Goal: Task Accomplishment & Management: Use online tool/utility

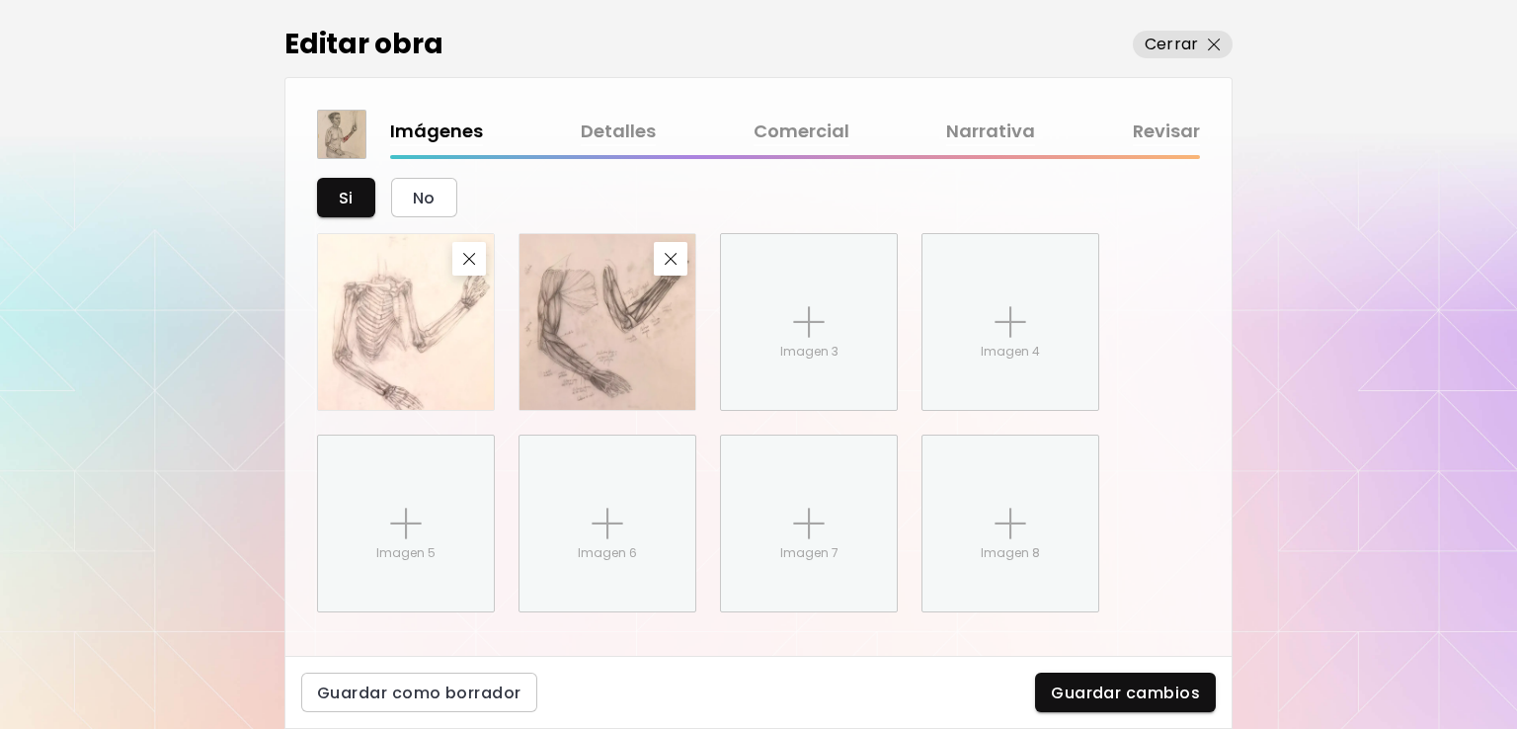
scroll to position [1136, 0]
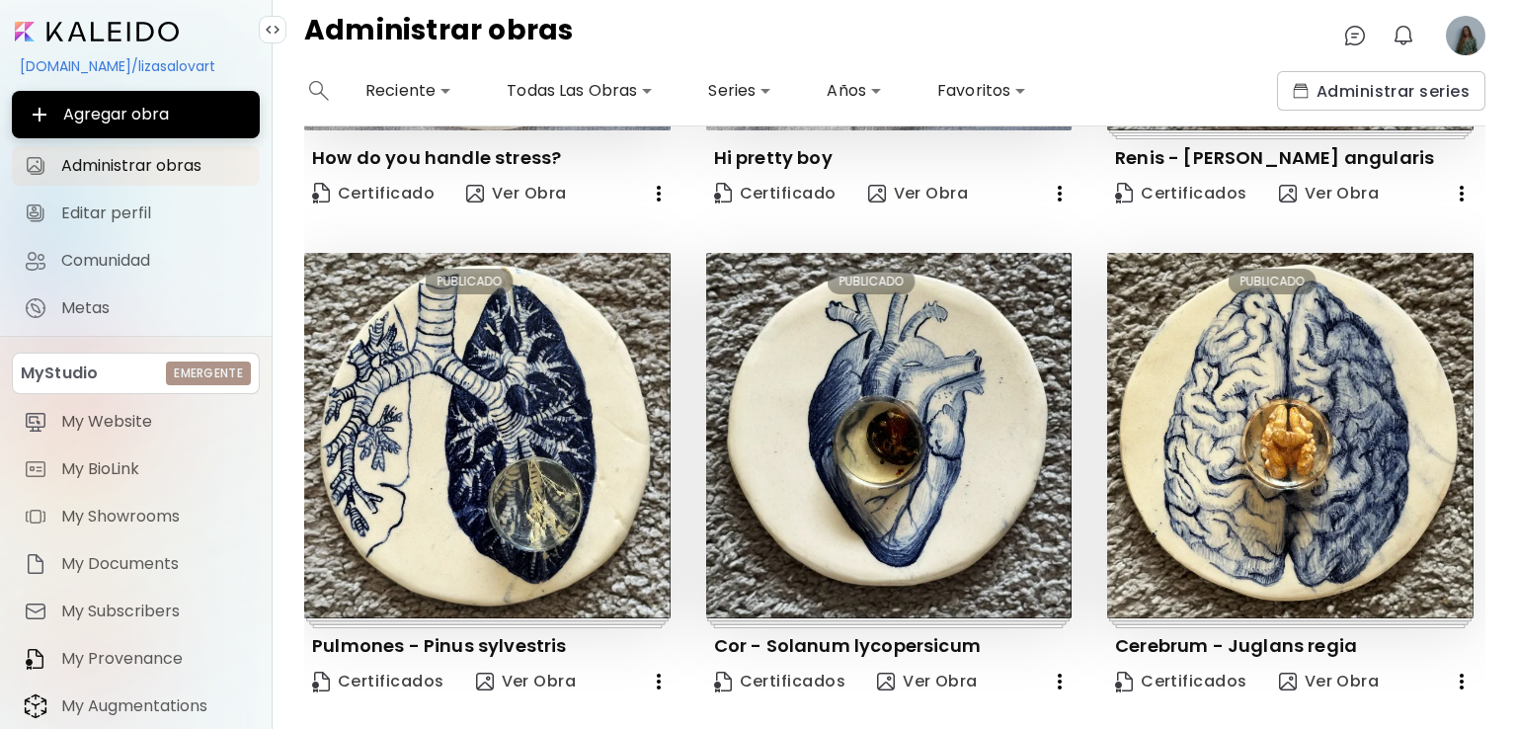
scroll to position [1433, 0]
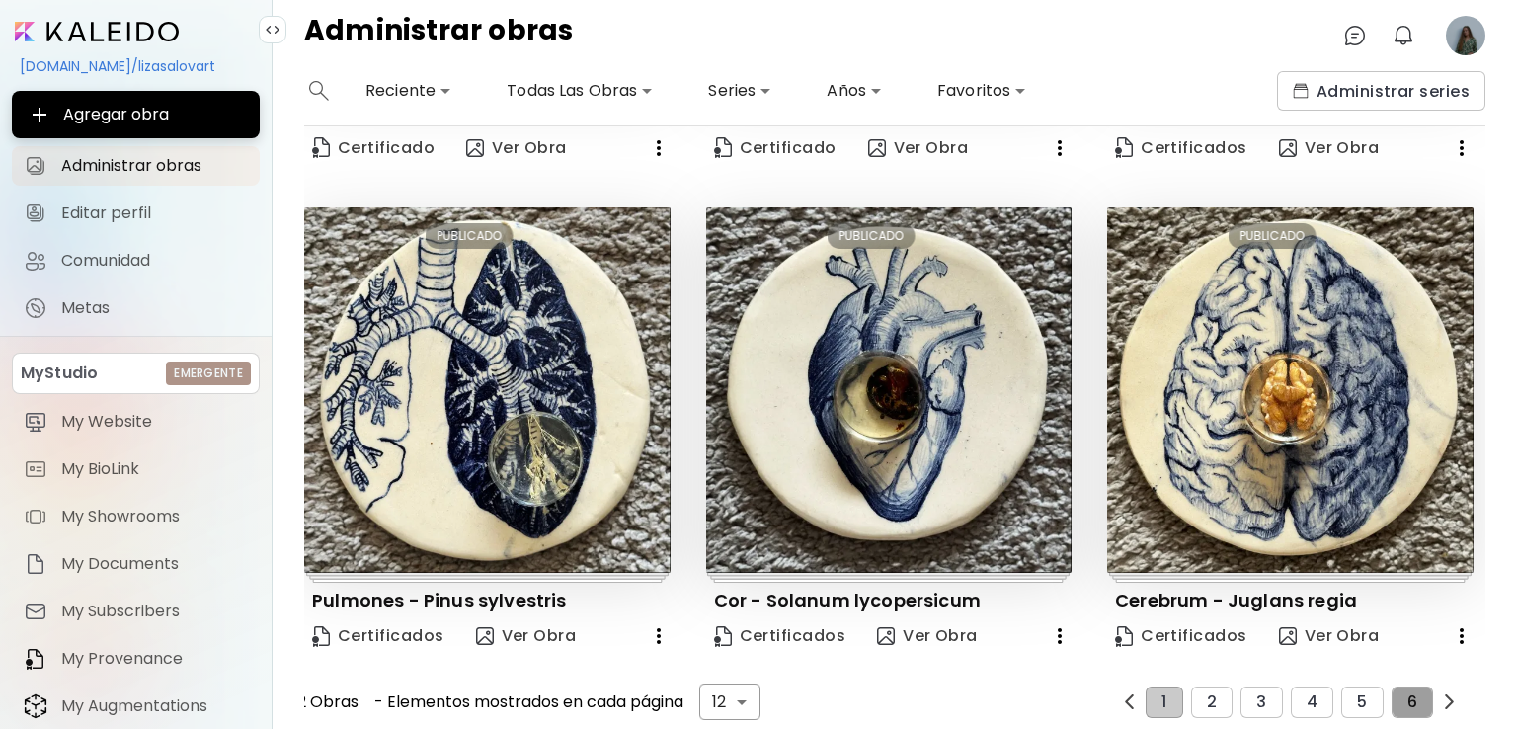
click at [1413, 689] on button "6" at bounding box center [1411, 702] width 41 height 32
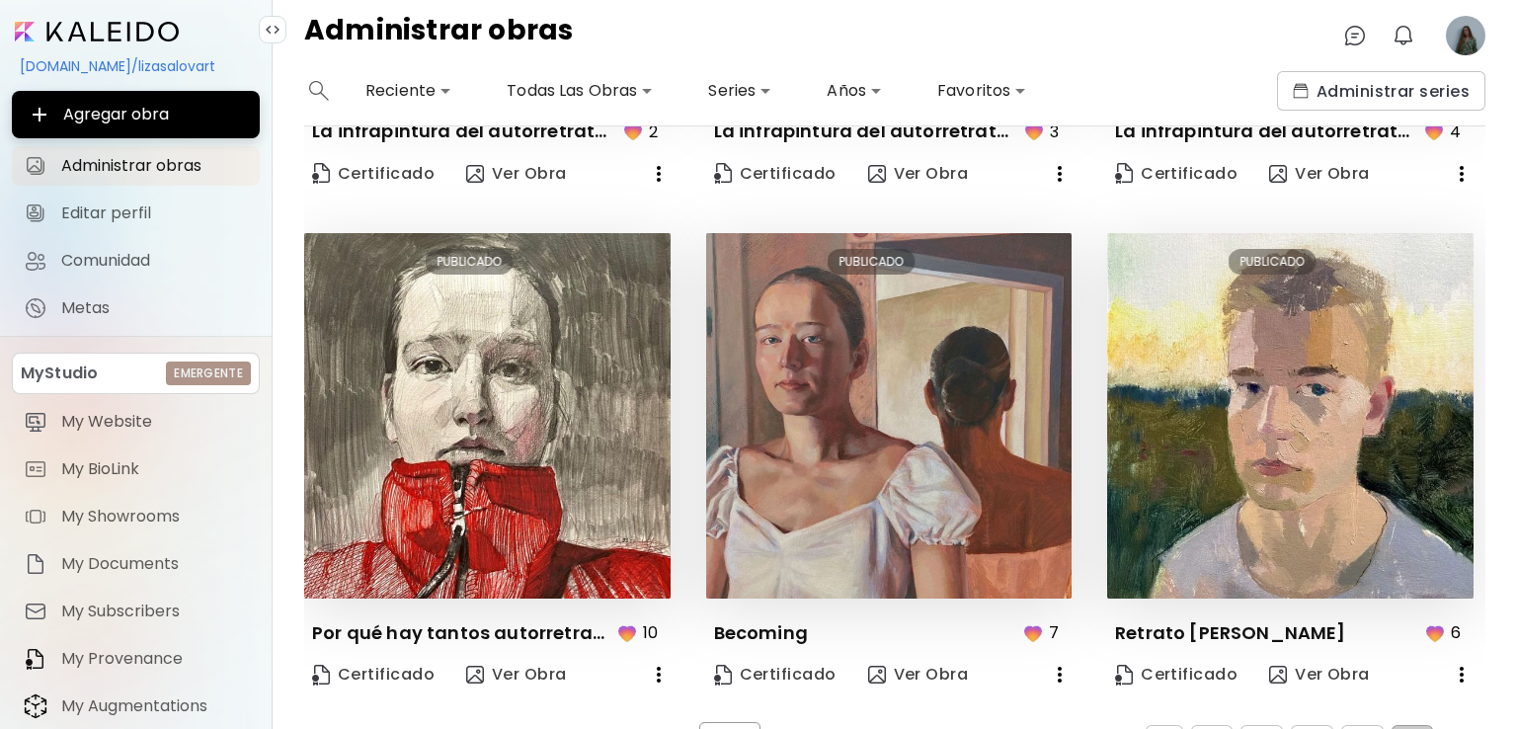
click at [1442, 728] on img "button" at bounding box center [1449, 740] width 15 height 15
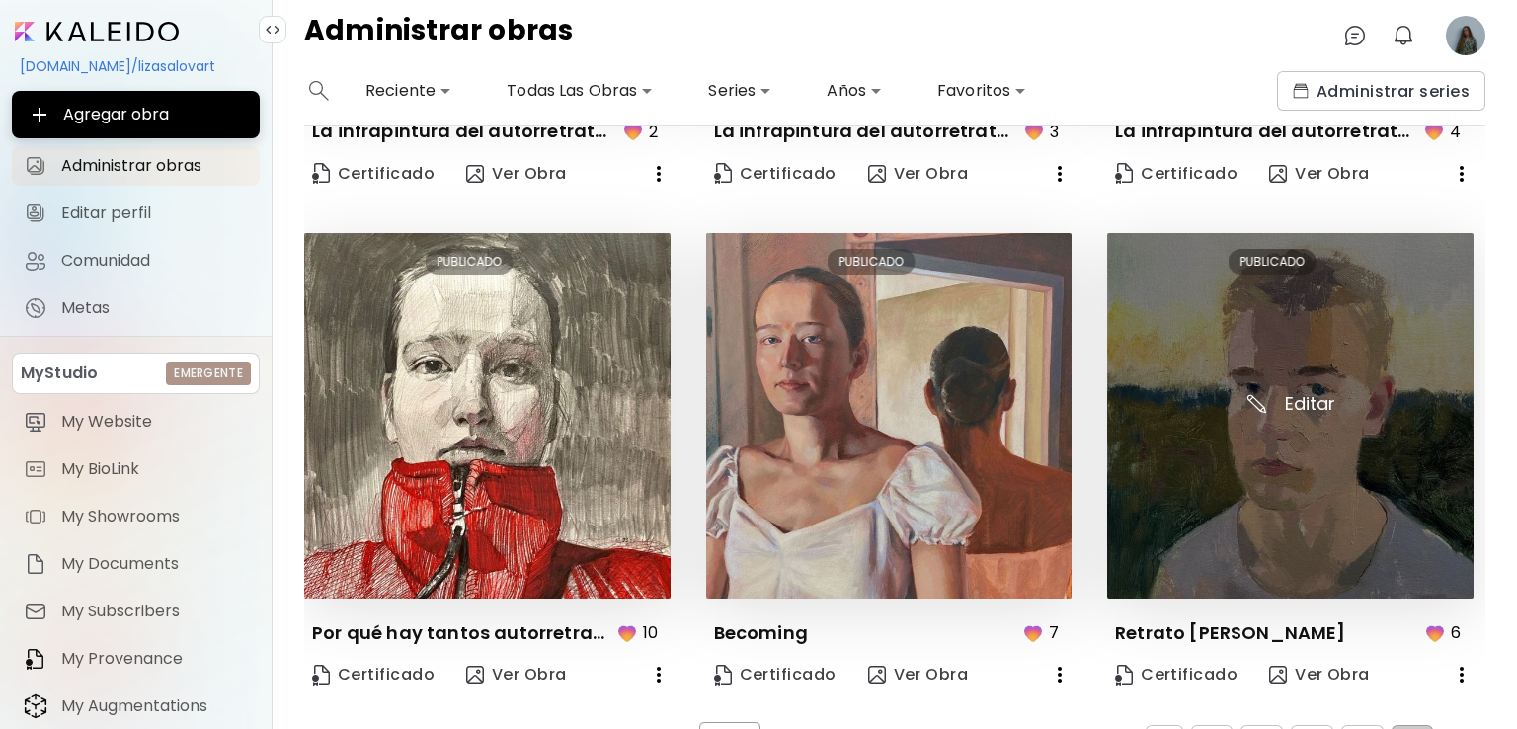
scroll to position [1469, 0]
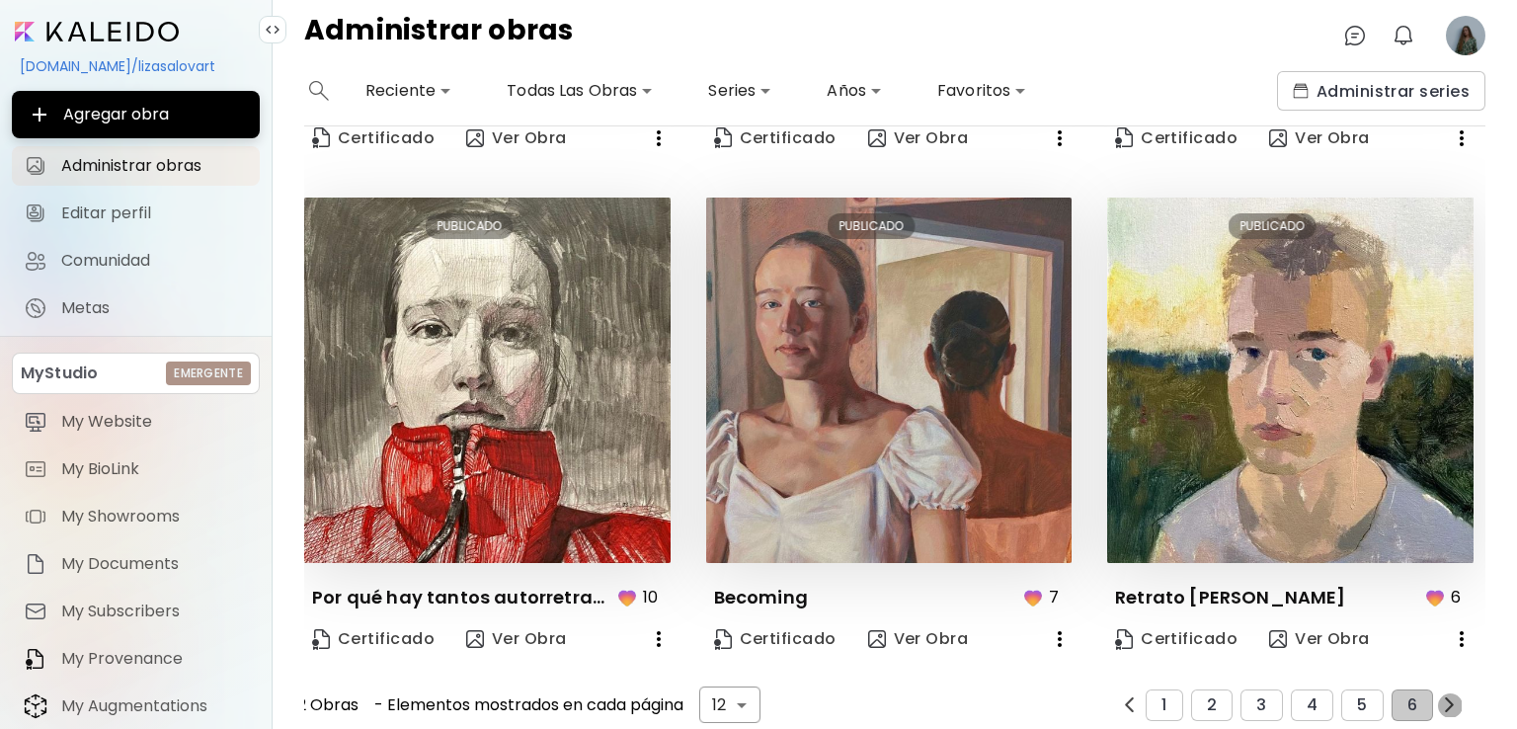
click at [1442, 697] on img "button" at bounding box center [1449, 704] width 15 height 15
